Goal: Task Accomplishment & Management: Manage account settings

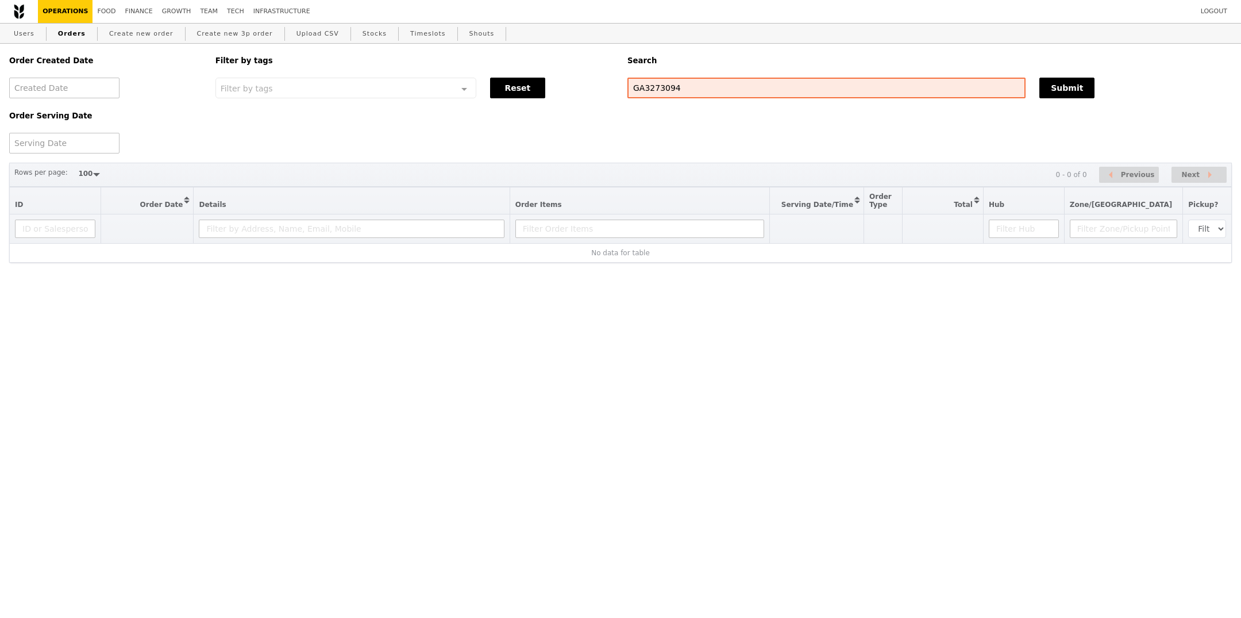
select select "100"
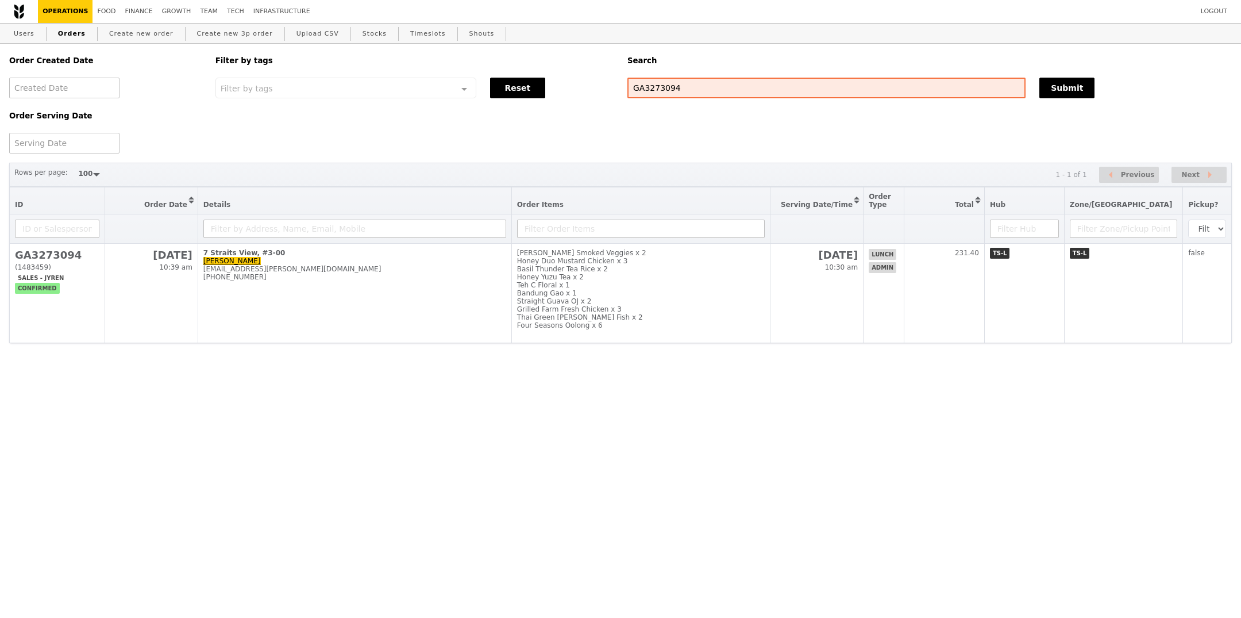
click at [601, 356] on html "Logout Operations Food Finance Growth Team Tech Infrastructure Users Orders Cre…" at bounding box center [620, 194] width 1241 height 389
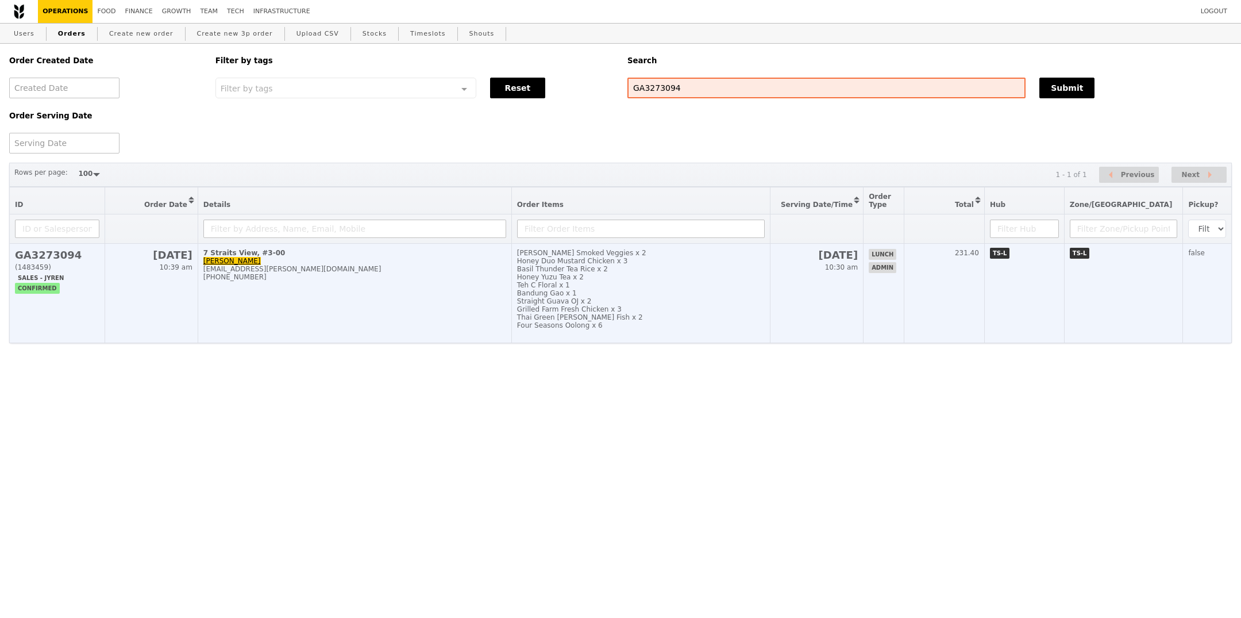
click at [612, 313] on div "Thai Green [PERSON_NAME] Fish x 2" at bounding box center [641, 317] width 248 height 8
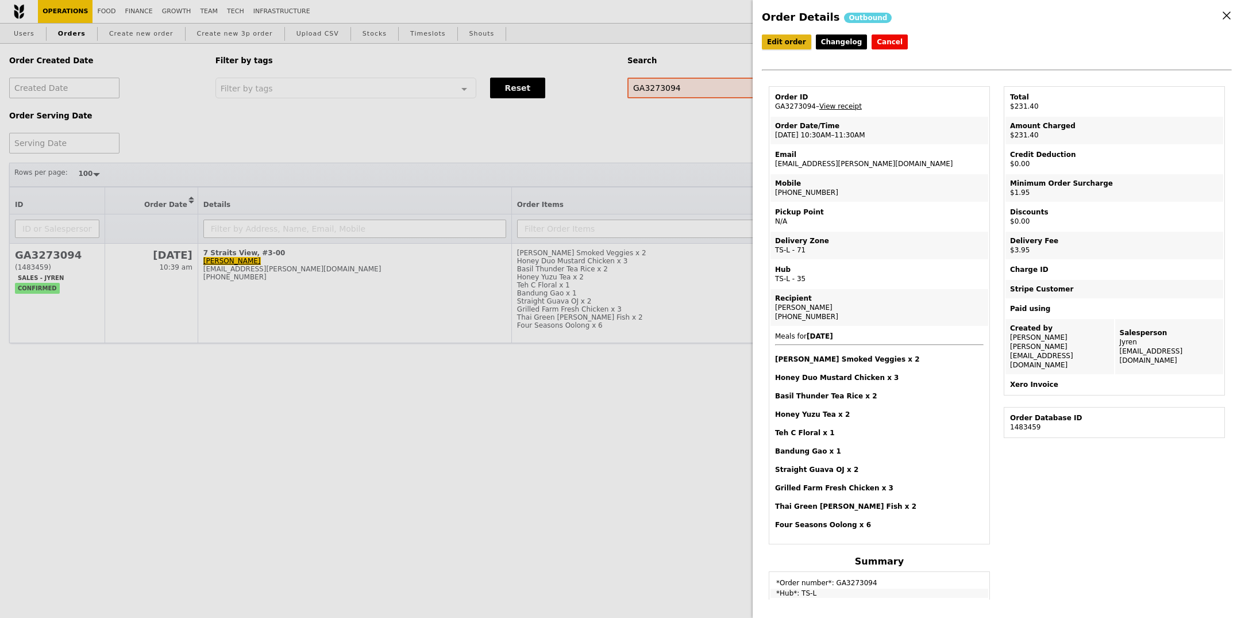
click at [792, 38] on link "Edit order" at bounding box center [786, 41] width 49 height 15
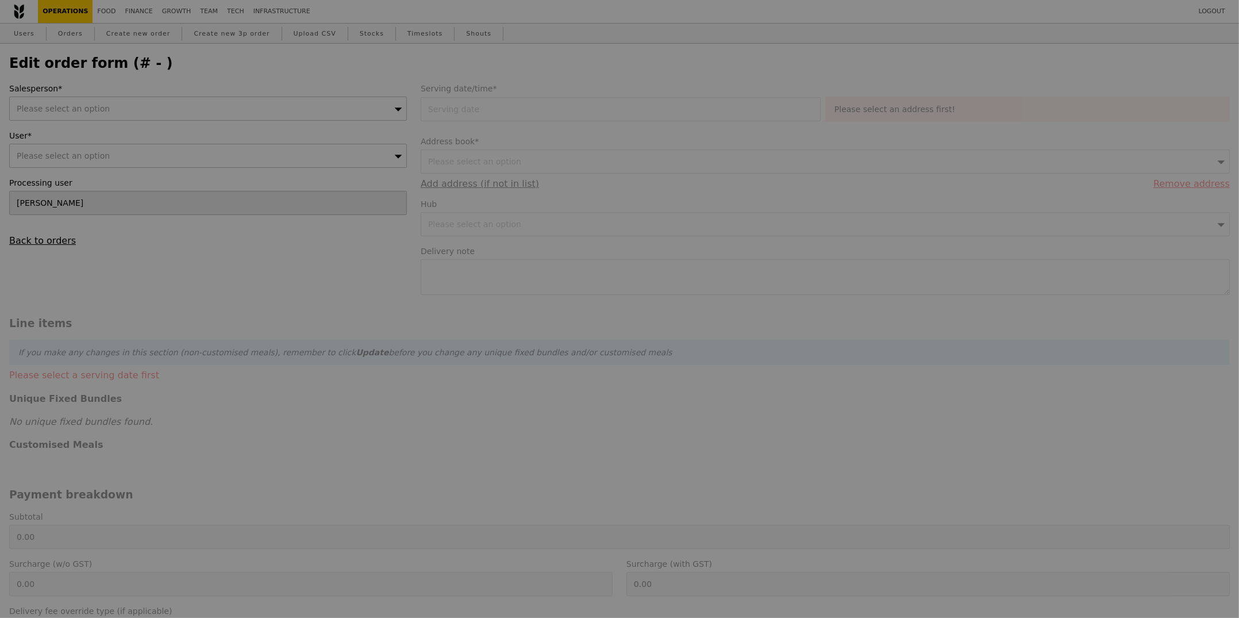
type input "[DATE]"
type textarea "Deliver to Level 3 Concierge. Contact [PERSON_NAME]: [PHONE_NUMBER] Or [PERSON_…"
type input "225.50"
type input "1.79"
type input "1.95"
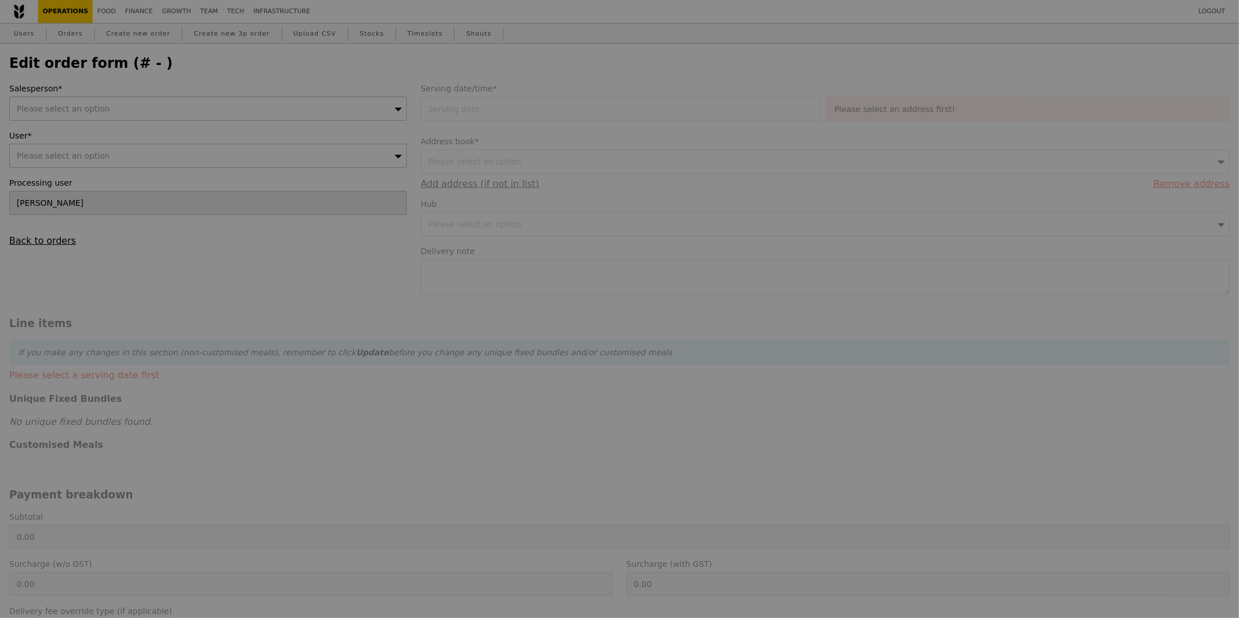
type input "3.62"
type input "3.95"
type input "231.40"
checkbox input "true"
type input "Loading..."
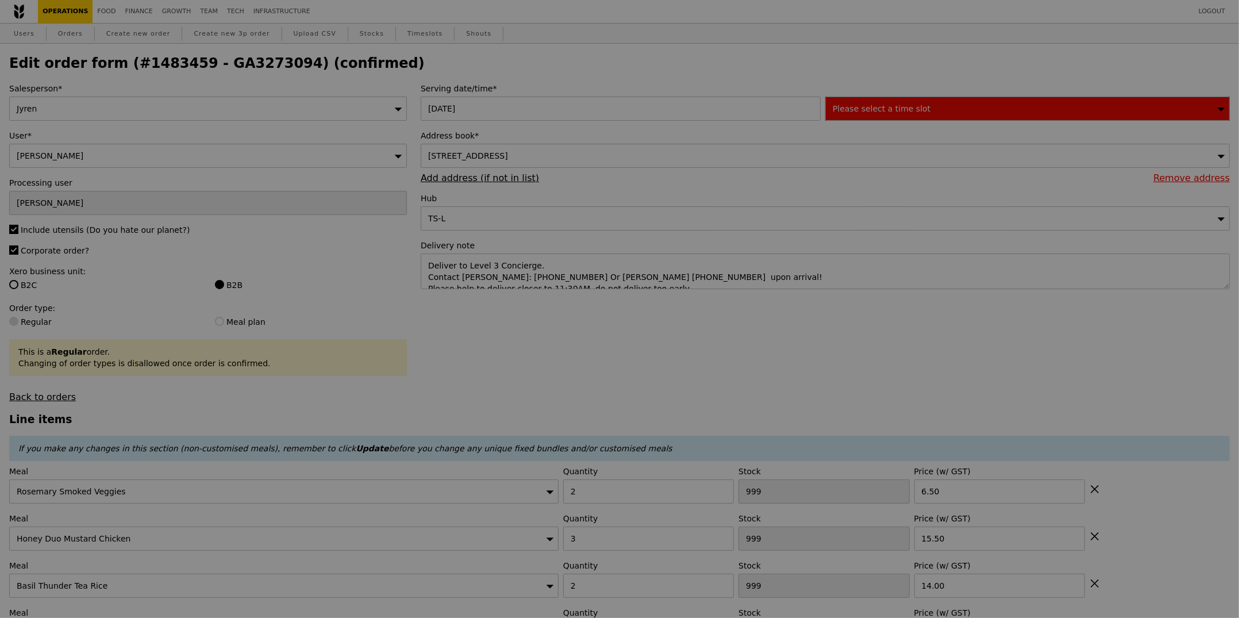
type input "498"
type input "428"
type input "480"
type input "496"
type input "499"
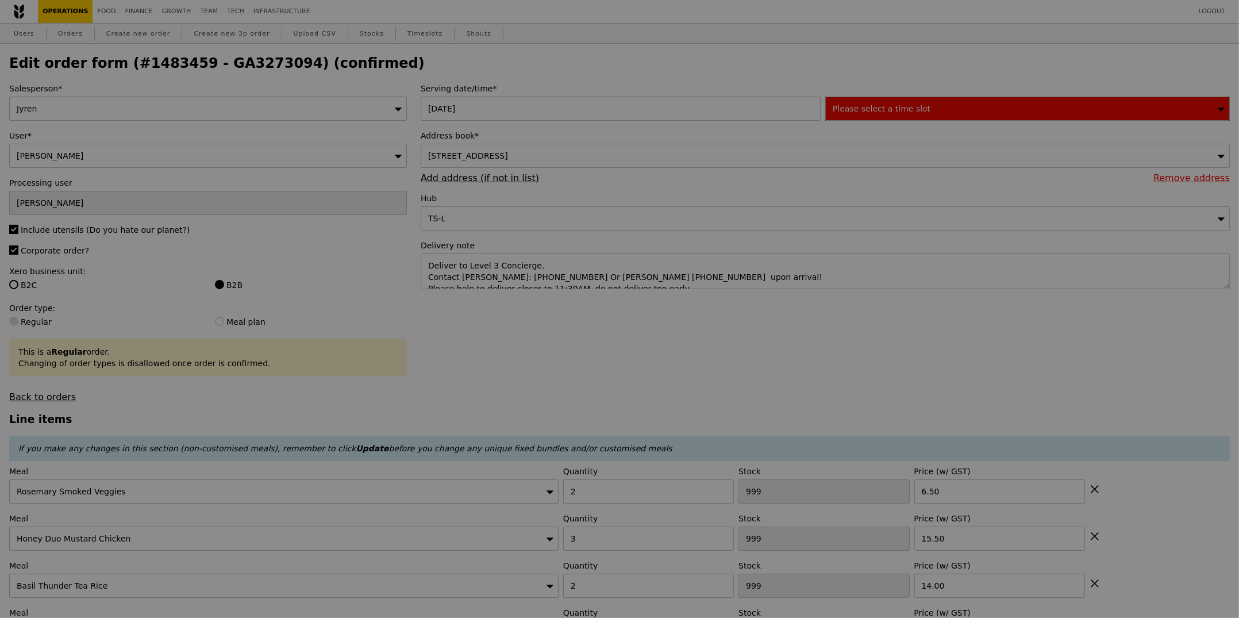
type input "499"
type input "498"
type input "454"
type input "466"
type input "491"
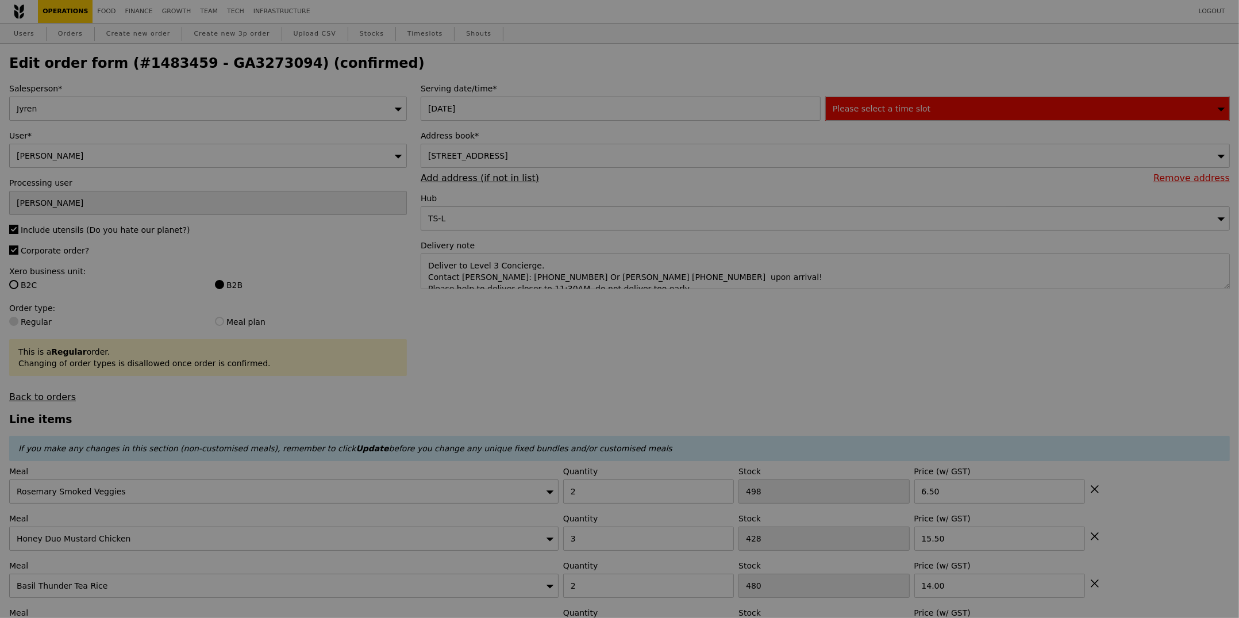
type input "Update"
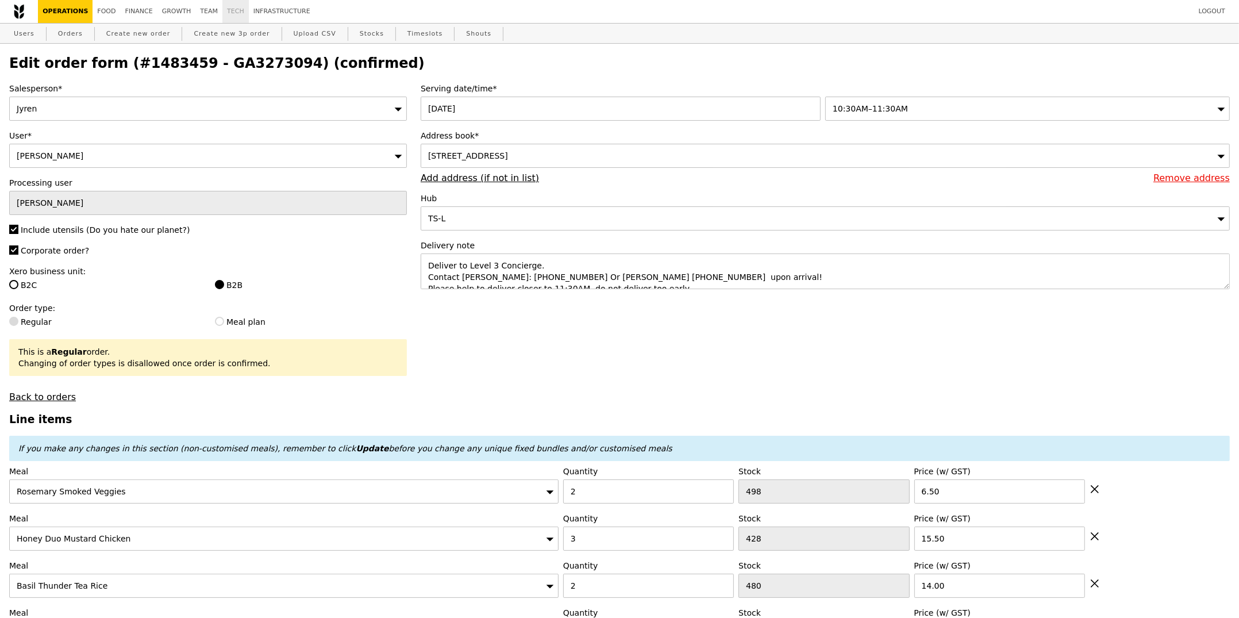
select select "100"
